Goal: Information Seeking & Learning: Find specific fact

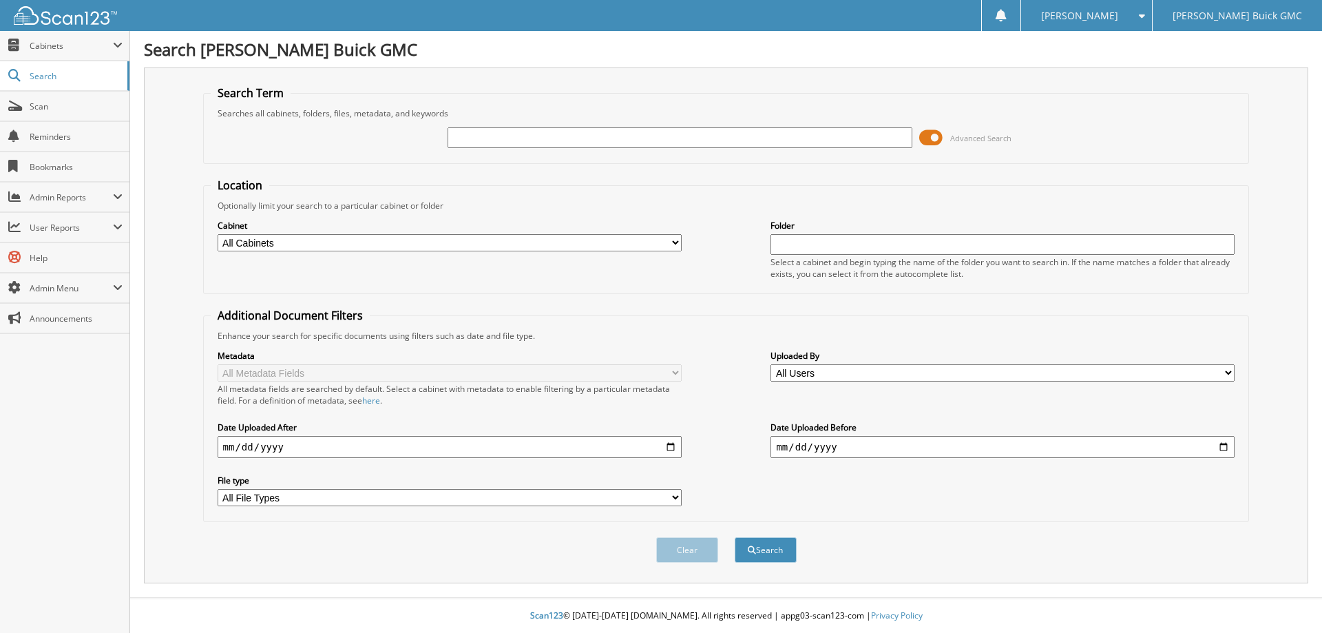
type input "G"
type input "B25209"
click at [735, 537] on button "Search" at bounding box center [766, 549] width 62 height 25
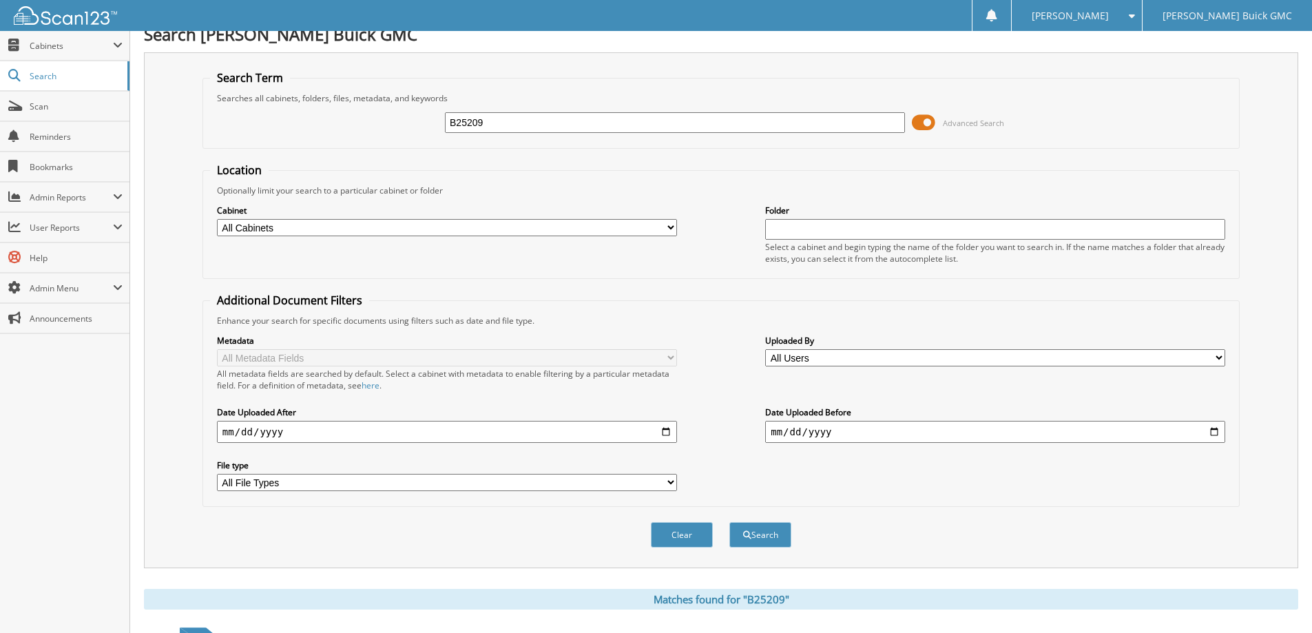
scroll to position [14, 0]
drag, startPoint x: 707, startPoint y: 118, endPoint x: 378, endPoint y: 126, distance: 329.2
click at [366, 127] on div "B25209 Advanced Search" at bounding box center [721, 123] width 1022 height 37
type input "B25198"
click at [729, 523] on button "Search" at bounding box center [760, 535] width 62 height 25
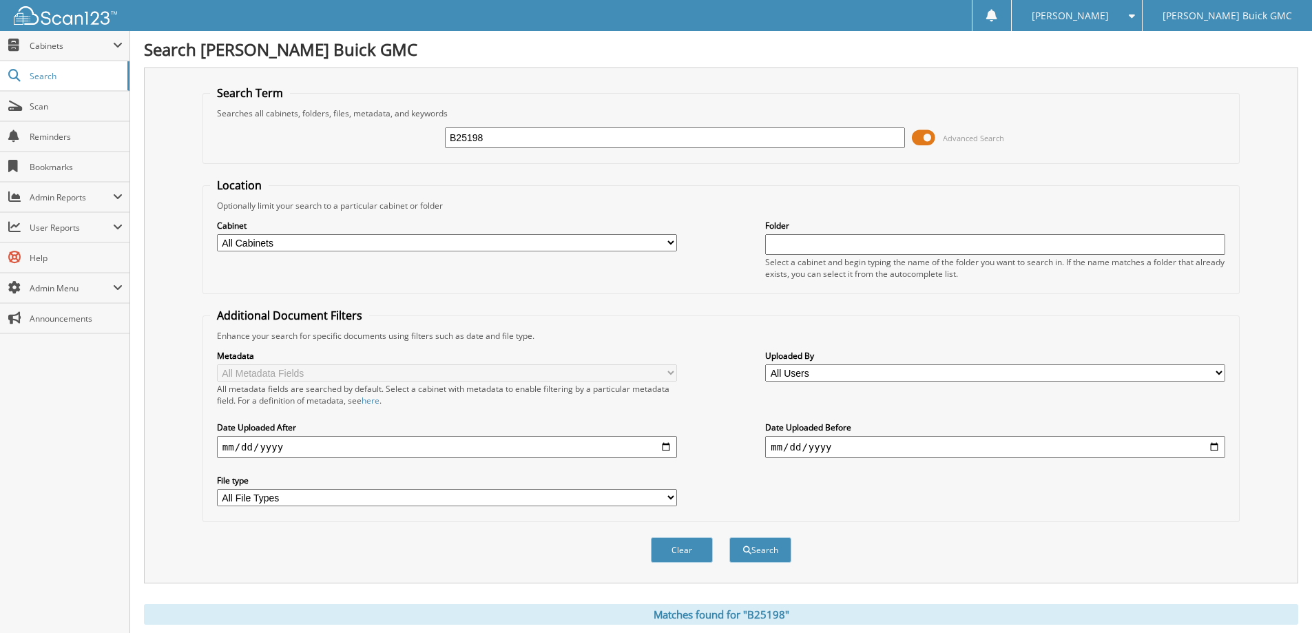
drag, startPoint x: 508, startPoint y: 138, endPoint x: 366, endPoint y: 140, distance: 142.5
click at [383, 140] on div "B25198 Advanced Search" at bounding box center [721, 137] width 1022 height 37
type input "B26003"
click at [729, 537] on button "Search" at bounding box center [760, 549] width 62 height 25
click at [757, 167] on form "Search Term Searches all cabinets, folders, files, metadata, and keywords B2600…" at bounding box center [720, 331] width 1037 height 492
